Goal: Navigation & Orientation: Find specific page/section

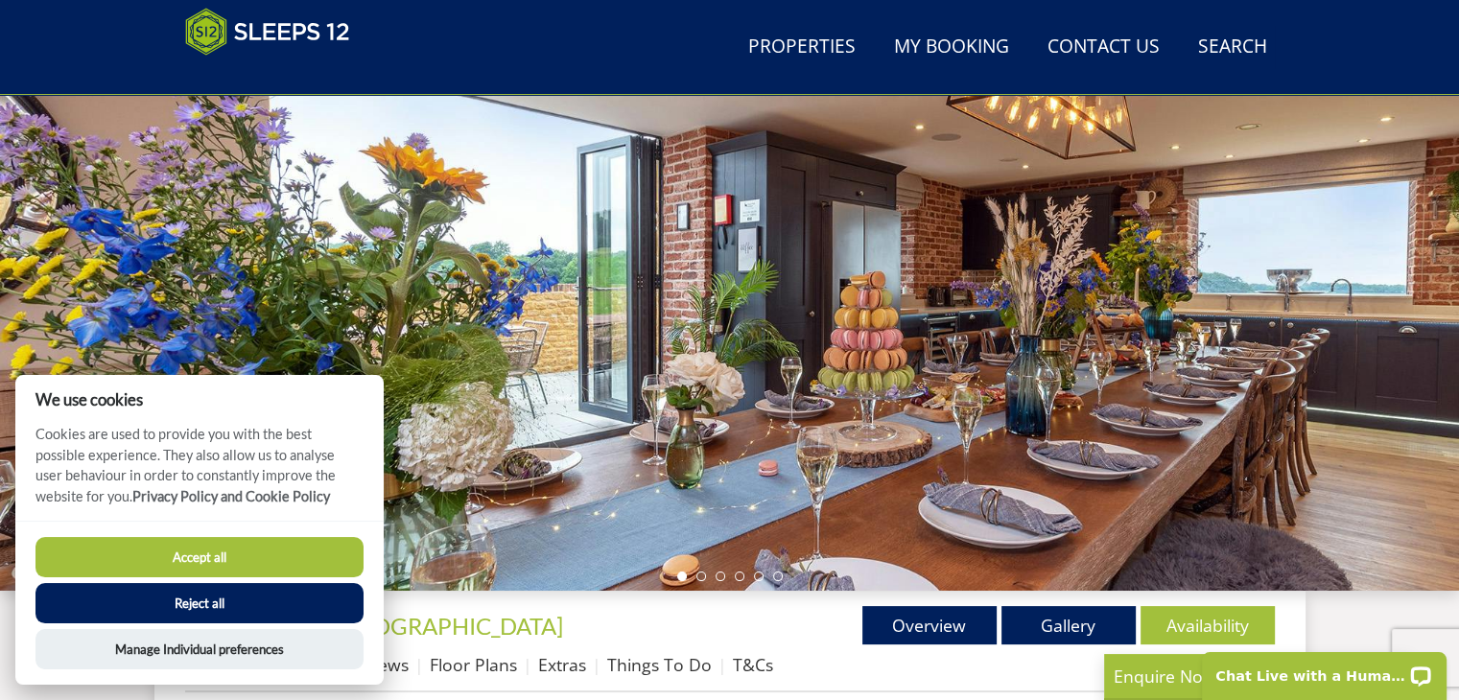
click at [276, 604] on button "Reject all" at bounding box center [199, 603] width 328 height 40
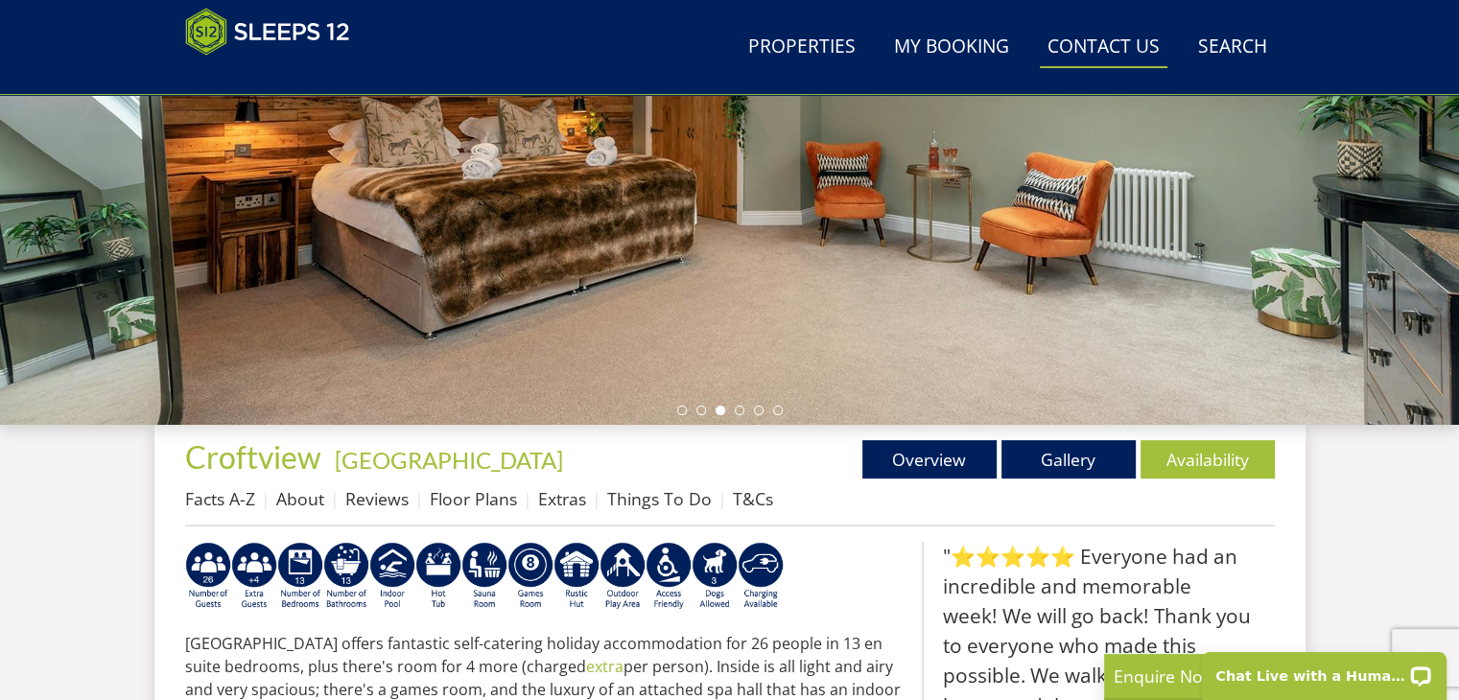
scroll to position [406, 0]
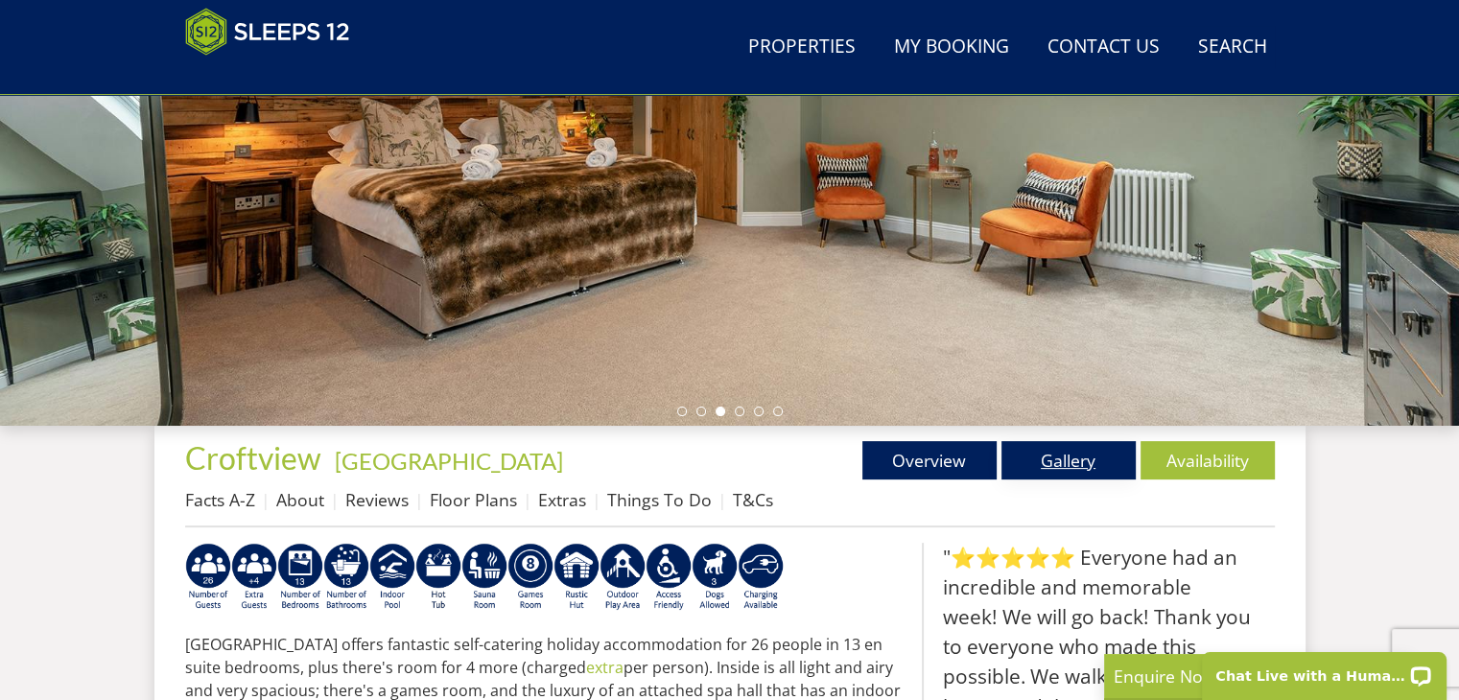
click at [1074, 479] on link "Gallery" at bounding box center [1069, 460] width 134 height 38
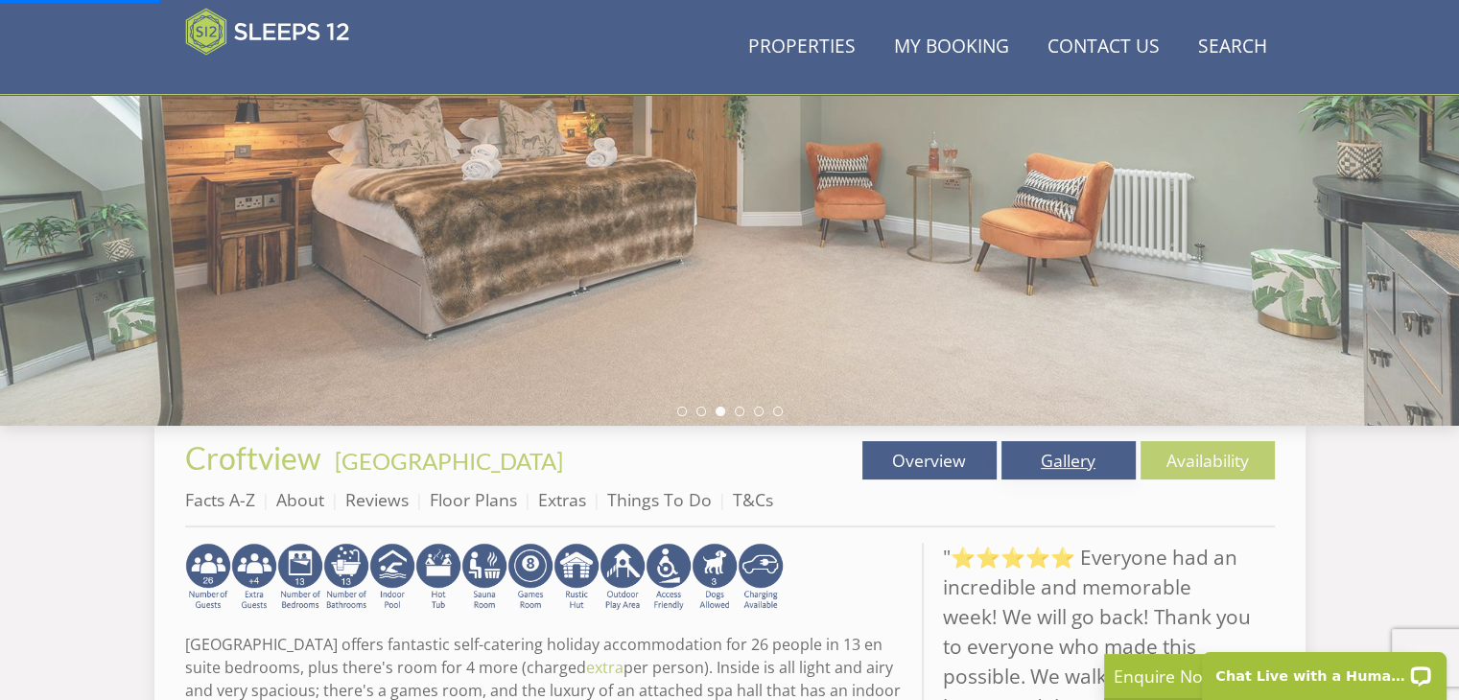
click at [1043, 456] on link "Gallery" at bounding box center [1069, 460] width 134 height 38
